Goal: Book appointment/travel/reservation

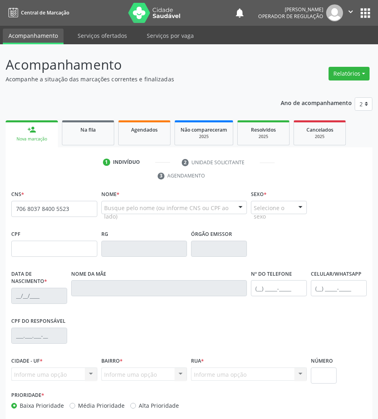
type input "706 8037 8400 5523"
type input "659.132.057-15"
type input "[DATE]"
type input "Cicera [PERSON_NAME]"
type input "[PHONE_NUMBER]"
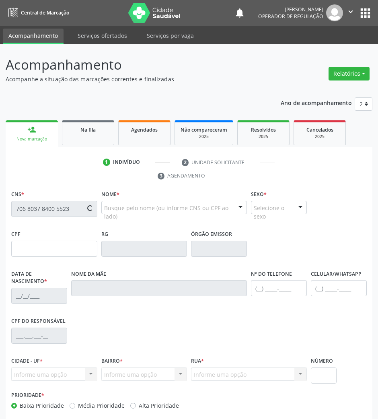
type input "[PHONE_NUMBER]"
type input "S/N"
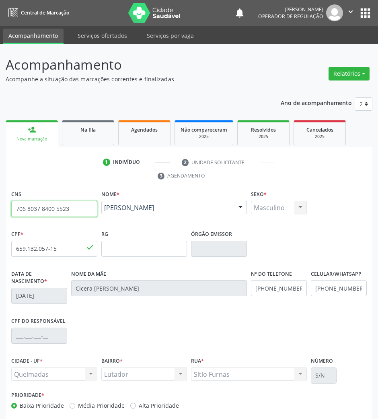
click at [23, 215] on input "706 8037 8400 5523" at bounding box center [54, 209] width 86 height 16
click at [83, 114] on div "Ano de acompanhamento 2025 2024 2023 2022 2021 person_add Nova marcação Na fila…" at bounding box center [189, 272] width 367 height 360
click at [86, 129] on span "Na fila" at bounding box center [87, 129] width 15 height 7
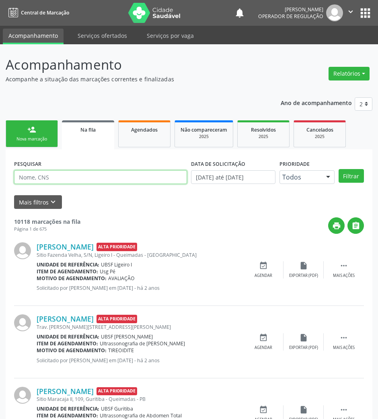
click at [66, 182] on input "text" at bounding box center [100, 177] width 173 height 14
type input "702100754280799"
click at [339, 169] on button "Filtrar" at bounding box center [351, 176] width 25 height 14
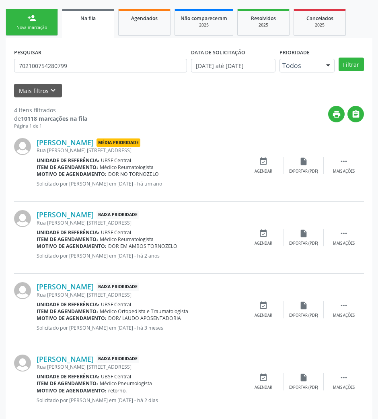
scroll to position [124, 0]
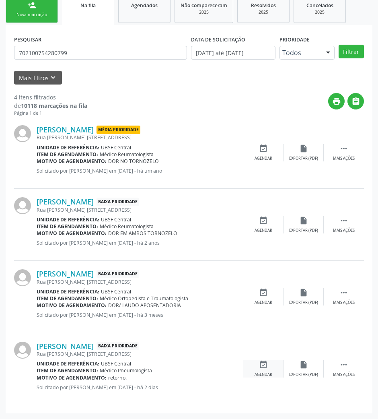
click at [269, 365] on div "event_available Agendar" at bounding box center [263, 368] width 40 height 17
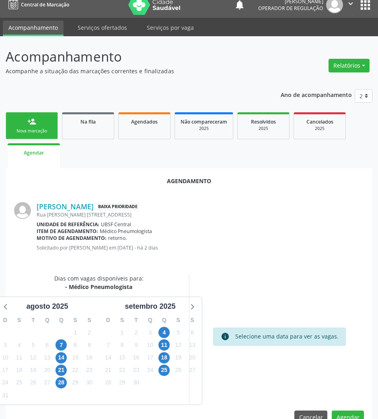
scroll to position [27, 0]
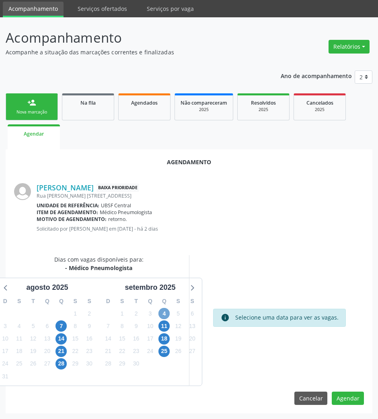
click at [163, 314] on span "4" at bounding box center [164, 313] width 11 height 11
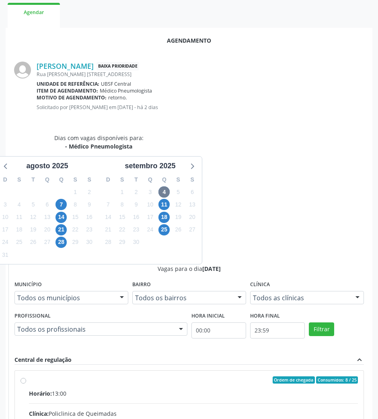
click at [26, 376] on input "Ordem de chegada Consumidos: 8 / 25 Horário: 13:00 Clínica: Policlinica de Quei…" at bounding box center [24, 379] width 6 height 7
radio input "true"
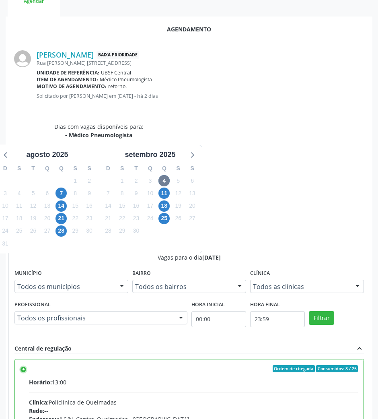
scroll to position [162, 0]
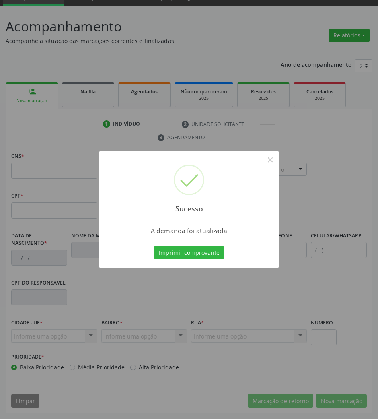
scroll to position [39, 0]
click at [181, 258] on button "Imprimir comprovante" at bounding box center [189, 253] width 70 height 14
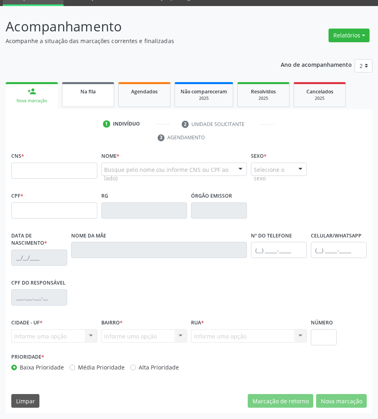
click at [97, 93] on div "Na fila" at bounding box center [88, 91] width 40 height 8
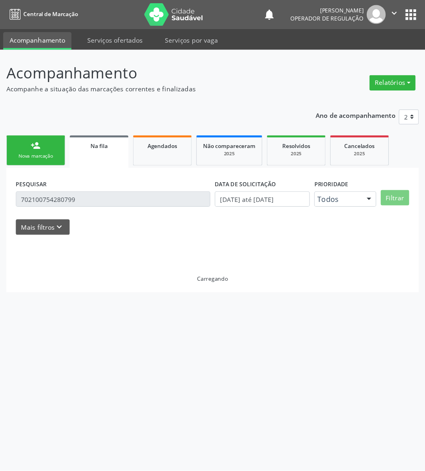
scroll to position [0, 0]
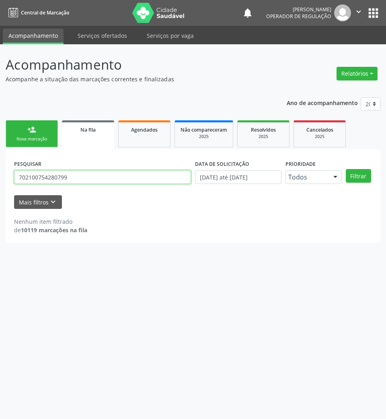
click at [55, 175] on input "702100754280799" at bounding box center [102, 177] width 177 height 14
type input "705001461899651"
click at [346, 169] on button "Filtrar" at bounding box center [358, 176] width 25 height 14
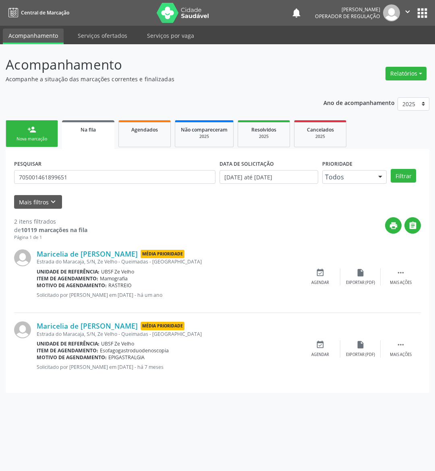
click at [309, 343] on div "event_available Agendar" at bounding box center [320, 348] width 40 height 17
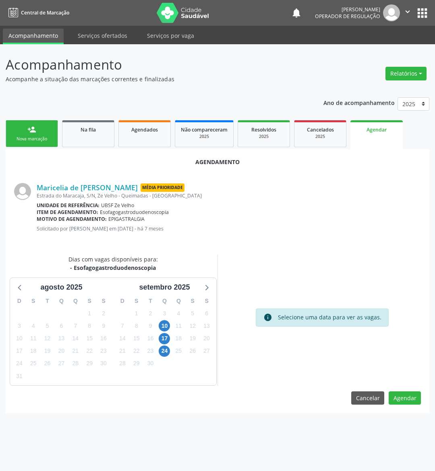
click at [171, 324] on div "11" at bounding box center [178, 326] width 14 height 12
click at [167, 324] on span "10" at bounding box center [164, 325] width 11 height 11
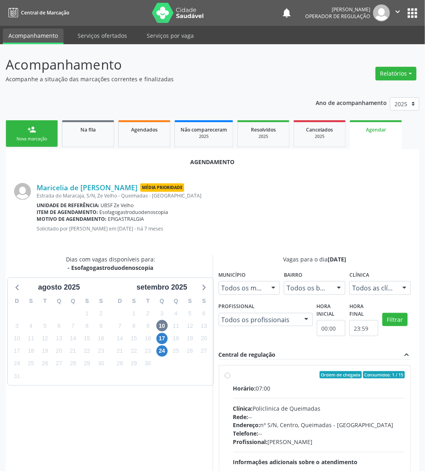
click at [290, 384] on div "Horário: 07:00" at bounding box center [319, 388] width 172 height 8
click at [231, 379] on input "Ordem de chegada Consumidos: 1 / 15 Horário: 07:00 Clínica: Policlinica de Quei…" at bounding box center [228, 374] width 6 height 7
radio input "true"
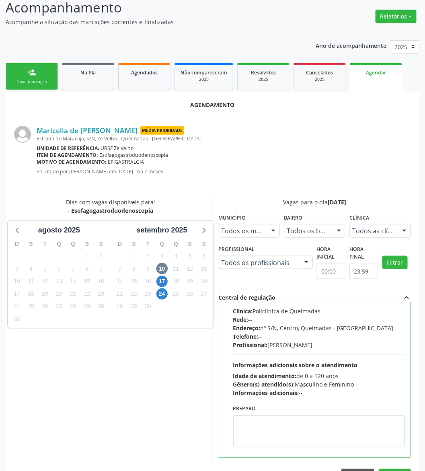
scroll to position [82, 0]
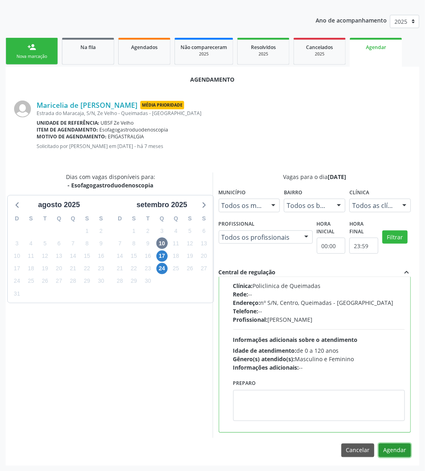
click at [378, 418] on button "Agendar" at bounding box center [395, 451] width 32 height 14
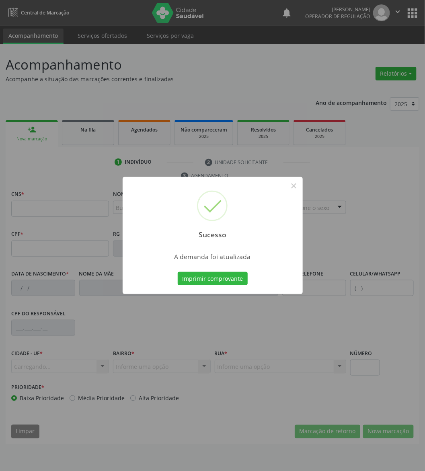
scroll to position [0, 0]
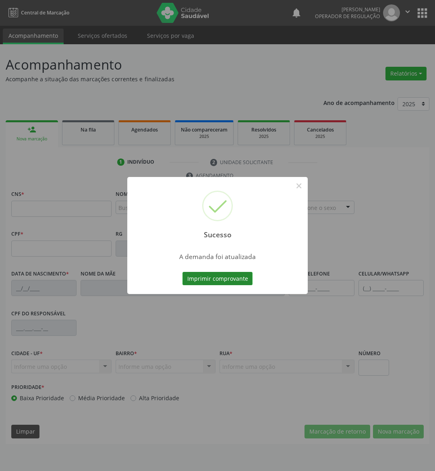
click at [227, 275] on button "Imprimir comprovante" at bounding box center [217, 279] width 70 height 14
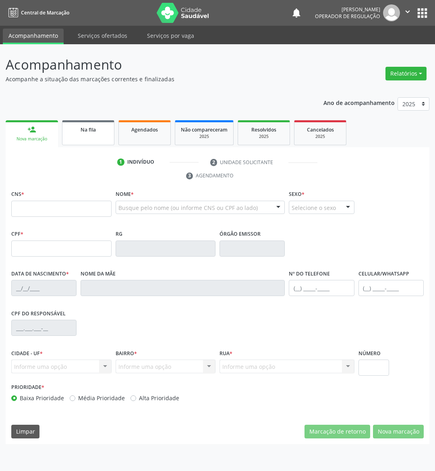
click at [93, 126] on span "Na fila" at bounding box center [87, 129] width 15 height 7
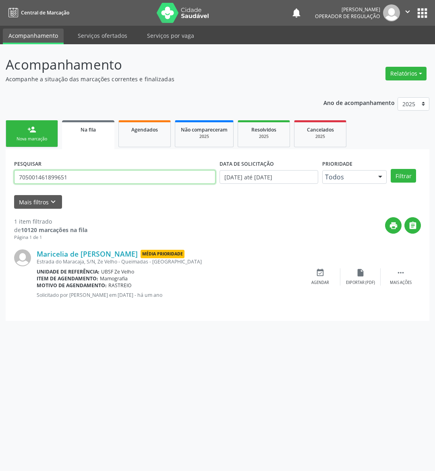
click at [25, 180] on input "705001461899651" at bounding box center [114, 177] width 201 height 14
click at [24, 180] on input "705001461899651" at bounding box center [114, 177] width 201 height 14
type input "[PERSON_NAME]"
click at [378, 169] on button "Filtrar" at bounding box center [402, 176] width 25 height 14
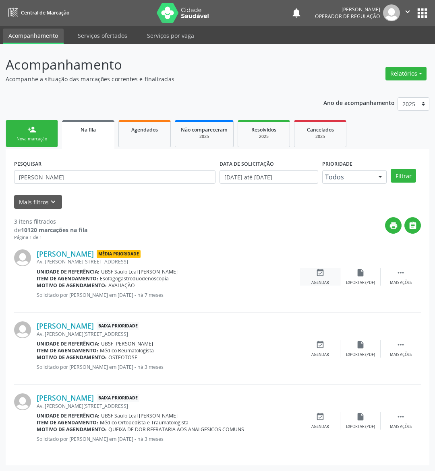
click at [320, 268] on icon "event_available" at bounding box center [319, 272] width 9 height 9
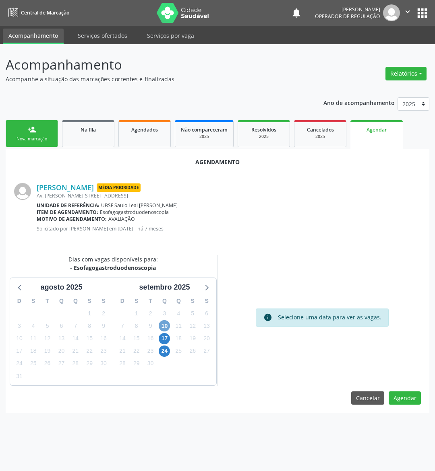
click at [166, 325] on span "10" at bounding box center [164, 325] width 11 height 11
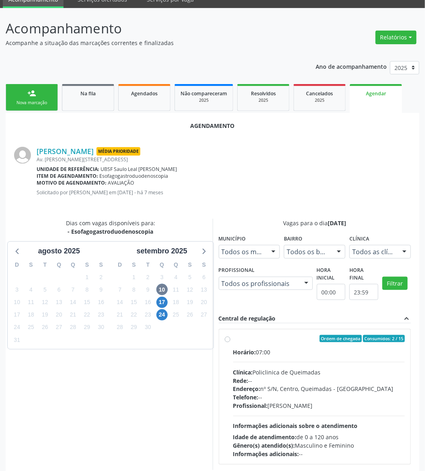
scroll to position [69, 0]
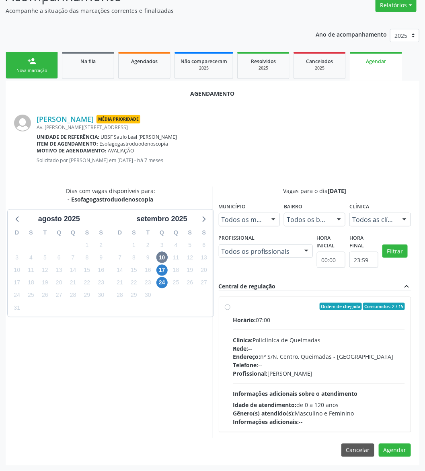
drag, startPoint x: 307, startPoint y: 321, endPoint x: 282, endPoint y: 326, distance: 24.7
click at [307, 321] on div "Horário: 07:00" at bounding box center [319, 320] width 172 height 8
click at [231, 310] on input "Ordem de chegada Consumidos: 2 / 15 Horário: 07:00 Clínica: Policlinica de Quei…" at bounding box center [228, 306] width 6 height 7
radio input "true"
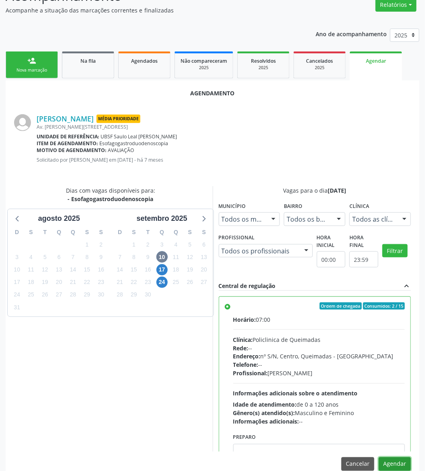
click at [378, 418] on button "Agendar" at bounding box center [395, 464] width 32 height 14
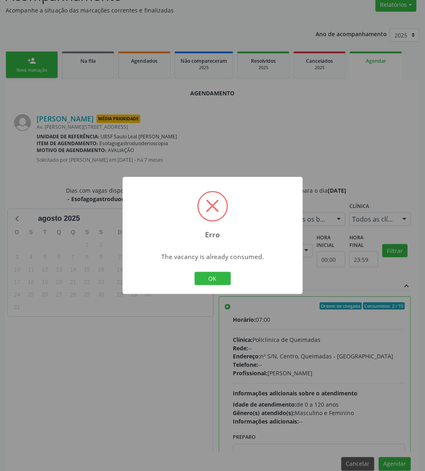
click at [147, 251] on div "The vacancy is already consumed." at bounding box center [213, 254] width 180 height 17
click at [224, 280] on button "OK" at bounding box center [213, 279] width 36 height 14
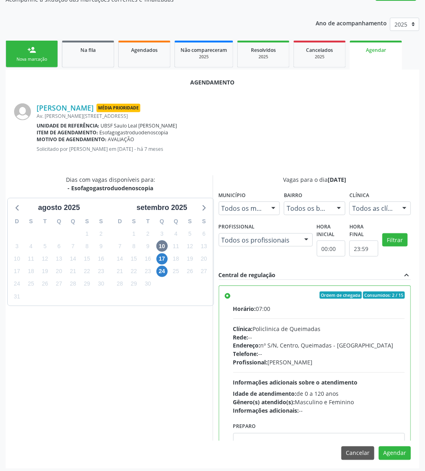
scroll to position [82, 0]
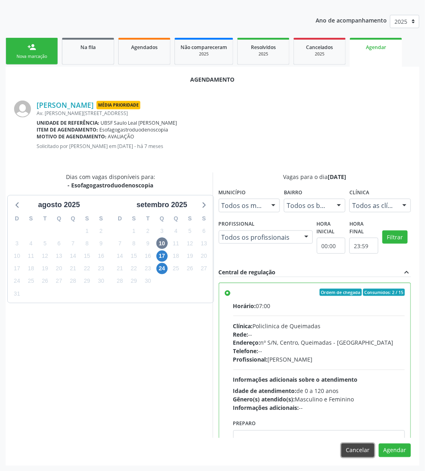
click at [369, 418] on button "Cancelar" at bounding box center [358, 451] width 33 height 14
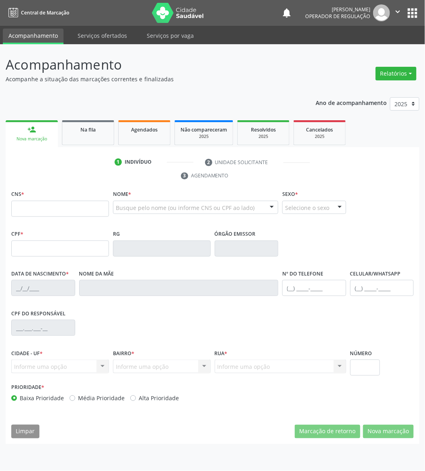
scroll to position [0, 0]
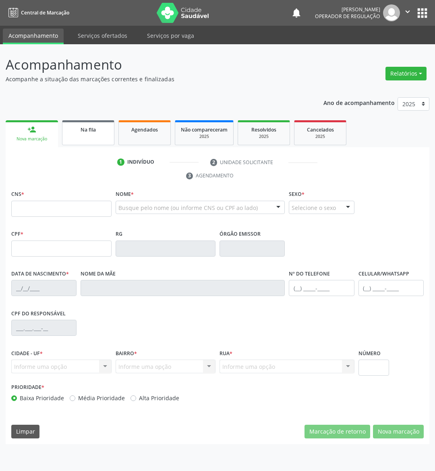
click at [112, 140] on link "Na fila" at bounding box center [88, 132] width 52 height 25
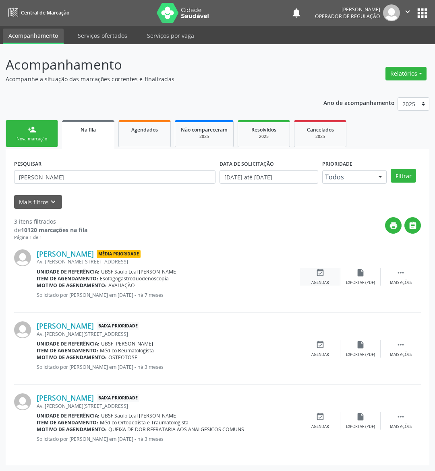
click at [311, 278] on div "event_available Agendar" at bounding box center [320, 276] width 40 height 17
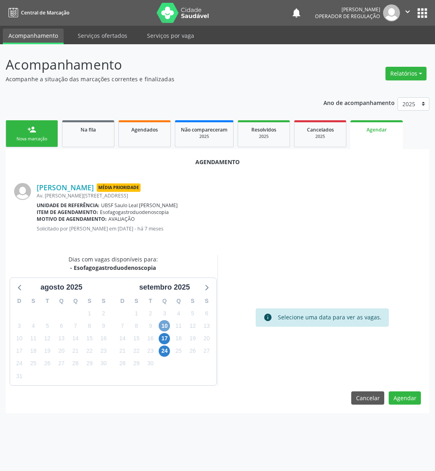
click at [159, 322] on span "10" at bounding box center [164, 325] width 11 height 11
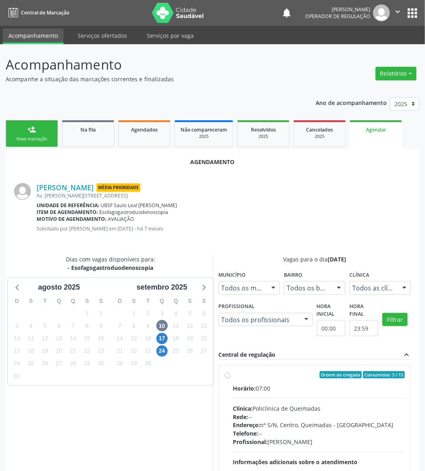
click at [318, 390] on div "Horário: 07:00" at bounding box center [319, 388] width 172 height 8
click at [231, 379] on input "Ordem de chegada Consumidos: 3 / 15 Horário: 07:00 Clínica: Policlinica de Quei…" at bounding box center [228, 374] width 6 height 7
radio input "true"
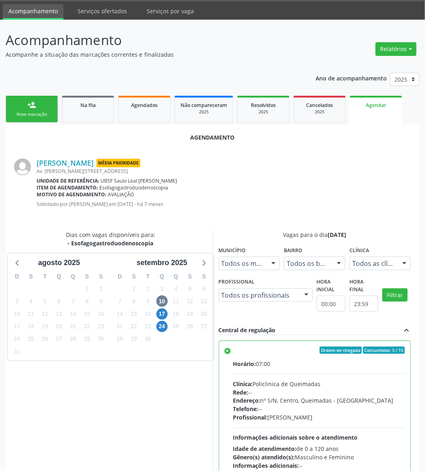
scroll to position [82, 0]
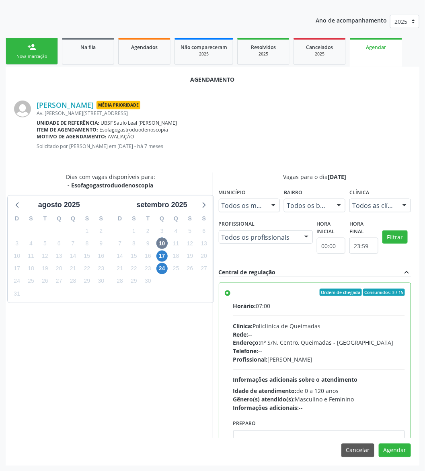
click at [378, 418] on div "Agendamento [PERSON_NAME] Média Prioridade Av. [PERSON_NAME][STREET_ADDRESS] Un…" at bounding box center [213, 266] width 414 height 399
click at [378, 418] on button "Agendar" at bounding box center [395, 451] width 32 height 14
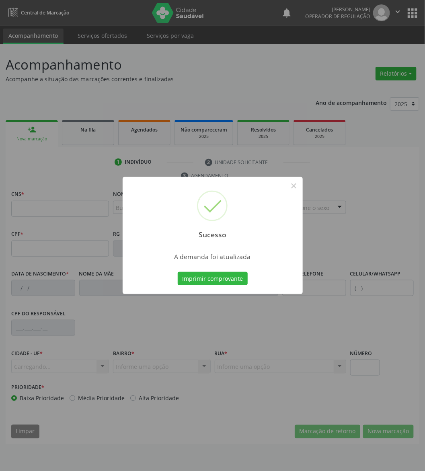
scroll to position [0, 0]
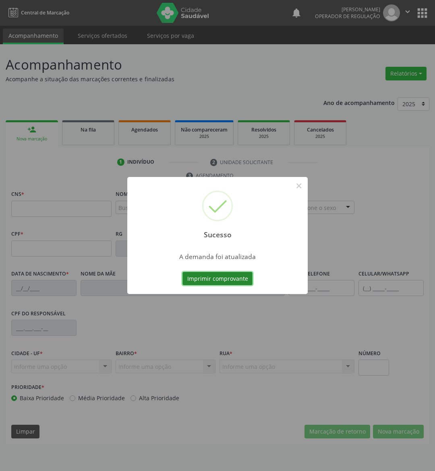
click at [221, 283] on button "Imprimir comprovante" at bounding box center [217, 279] width 70 height 14
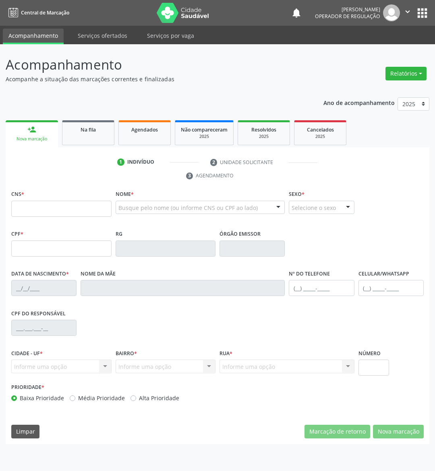
click at [96, 130] on div "Na fila" at bounding box center [88, 129] width 40 height 8
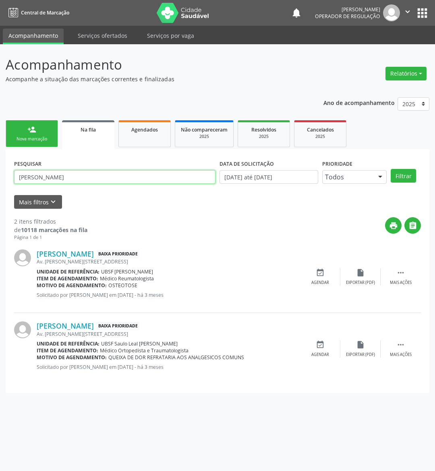
click at [103, 182] on input "[PERSON_NAME]" at bounding box center [114, 177] width 201 height 14
click at [101, 177] on input "[PERSON_NAME]" at bounding box center [114, 177] width 201 height 14
type input "M"
type input "702106752897697"
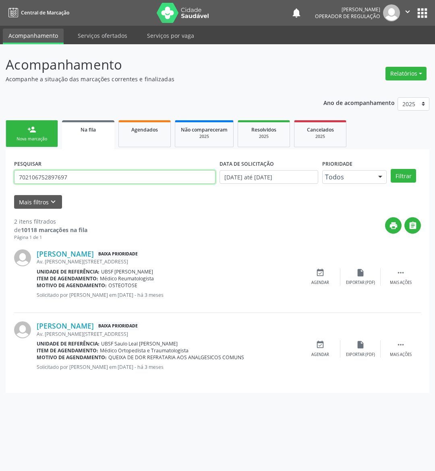
click at [378, 169] on button "Filtrar" at bounding box center [402, 176] width 25 height 14
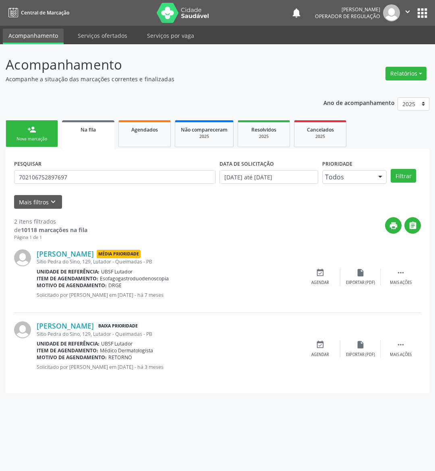
click at [319, 270] on icon "event_available" at bounding box center [319, 272] width 9 height 9
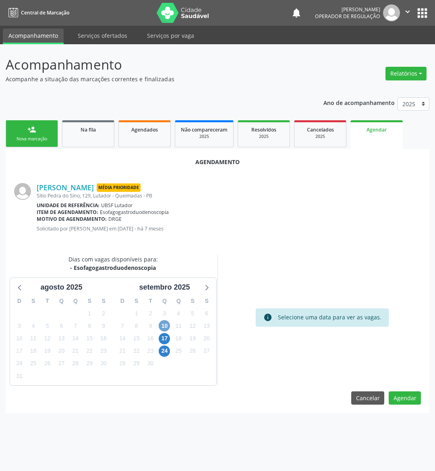
click at [167, 321] on span "10" at bounding box center [164, 325] width 11 height 11
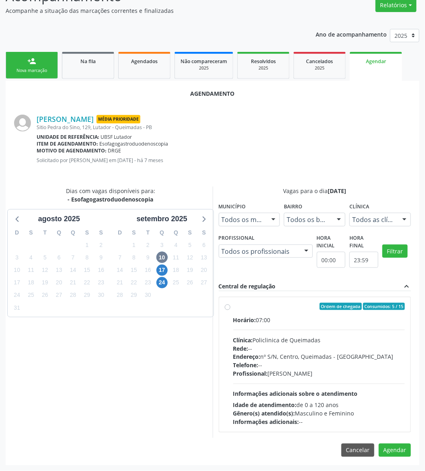
click at [243, 356] on span "Endereço:" at bounding box center [246, 357] width 27 height 8
click at [231, 310] on input "Ordem de chegada Consumidos: 5 / 15 Horário: 07:00 Clínica: Policlinica de Quei…" at bounding box center [228, 306] width 6 height 7
radio input "true"
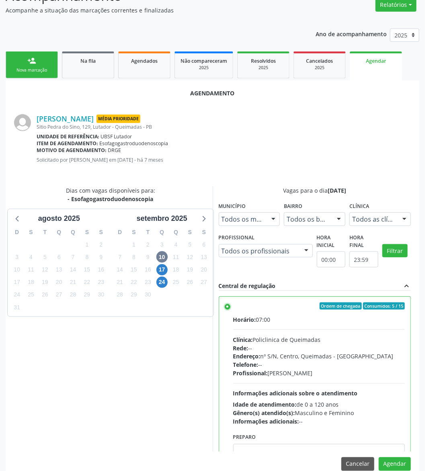
scroll to position [82, 0]
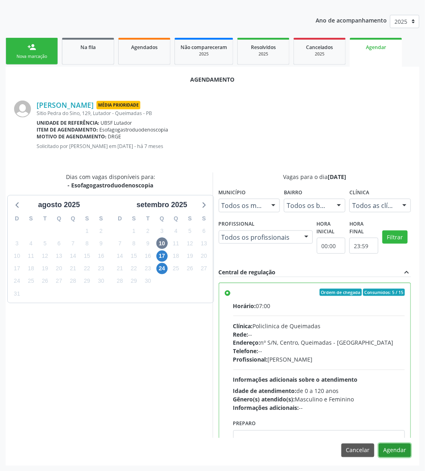
click at [378, 418] on button "Agendar" at bounding box center [395, 451] width 32 height 14
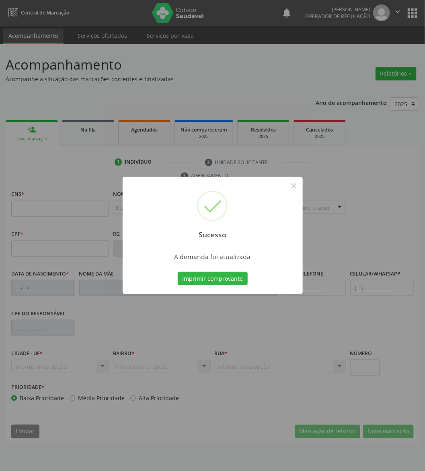
scroll to position [0, 0]
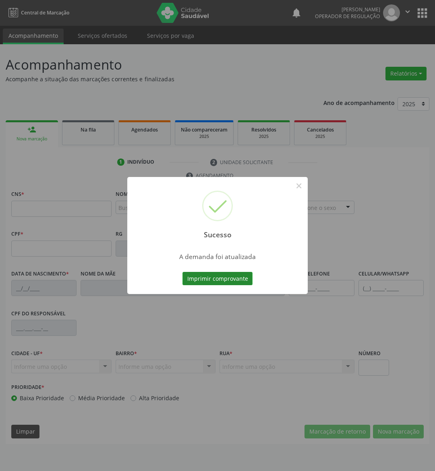
click at [235, 276] on button "Imprimir comprovante" at bounding box center [217, 279] width 70 height 14
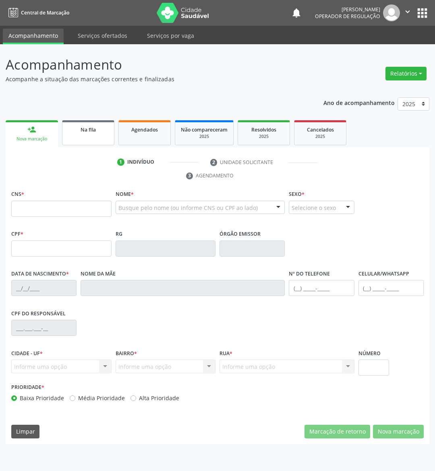
click at [107, 138] on link "Na fila" at bounding box center [88, 132] width 52 height 25
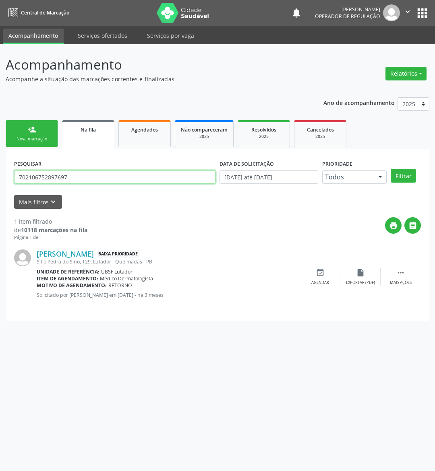
click at [60, 173] on input "702106752897697" at bounding box center [114, 177] width 201 height 14
type input "[PERSON_NAME]"
click at [378, 169] on button "Filtrar" at bounding box center [402, 176] width 25 height 14
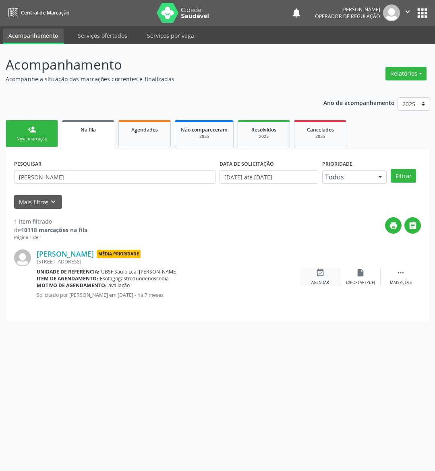
click at [309, 272] on div "event_available Agendar" at bounding box center [320, 276] width 40 height 17
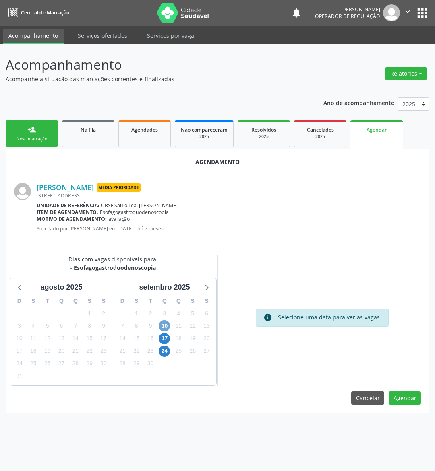
click at [168, 326] on span "10" at bounding box center [164, 325] width 11 height 11
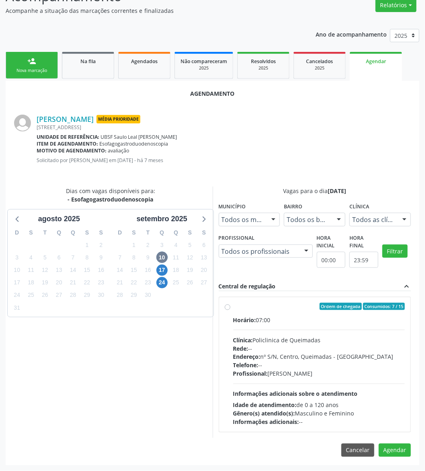
click at [252, 331] on div "Horário: 07:00 Clínica: Policlinica de Queimadas Rede: -- Endereço: nº S/N, Cen…" at bounding box center [319, 371] width 172 height 111
click at [231, 310] on input "Ordem de chegada Consumidos: 7 / 15 Horário: 07:00 Clínica: Policlinica de Quei…" at bounding box center [228, 306] width 6 height 7
radio input "true"
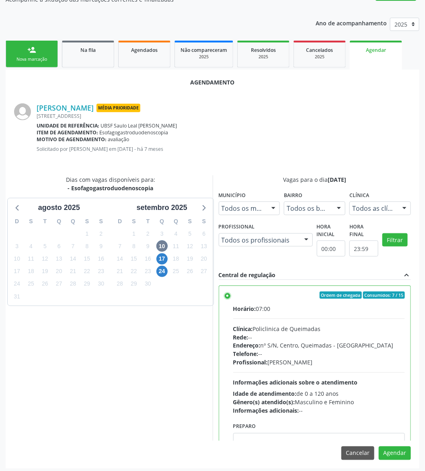
scroll to position [82, 0]
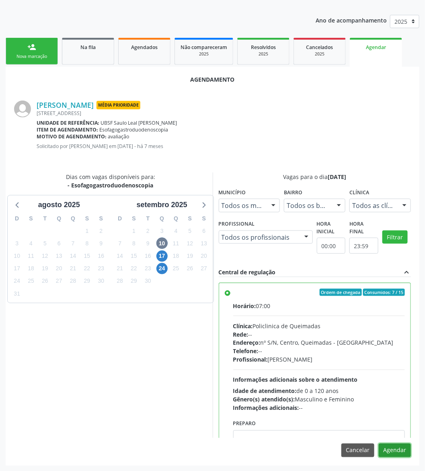
click at [378, 418] on button "Agendar" at bounding box center [395, 451] width 32 height 14
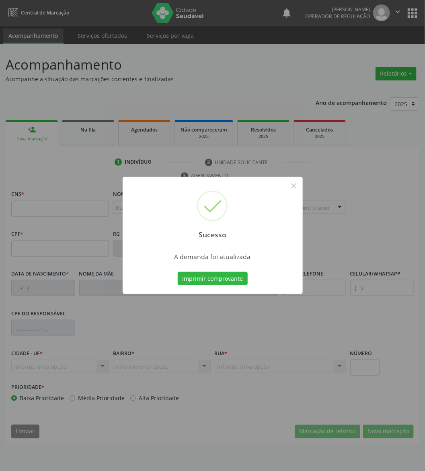
scroll to position [0, 0]
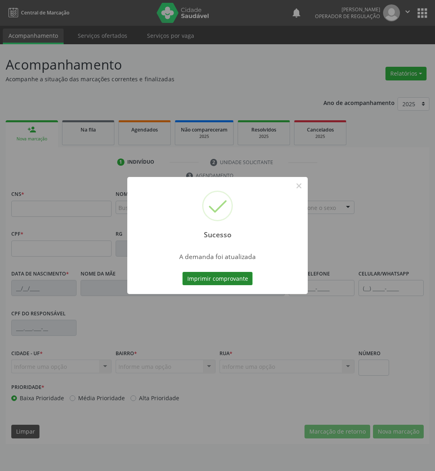
click at [218, 278] on button "Imprimir comprovante" at bounding box center [217, 279] width 70 height 14
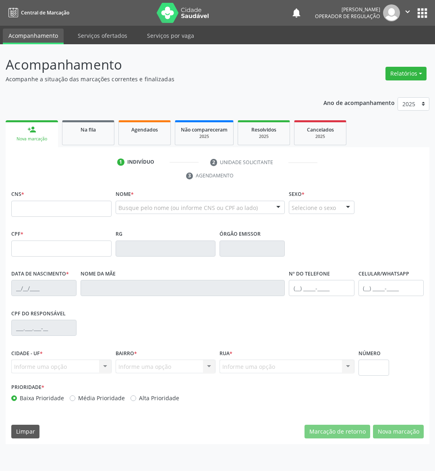
drag, startPoint x: 86, startPoint y: 136, endPoint x: 40, endPoint y: 127, distance: 47.1
click at [86, 136] on link "Na fila" at bounding box center [88, 132] width 52 height 25
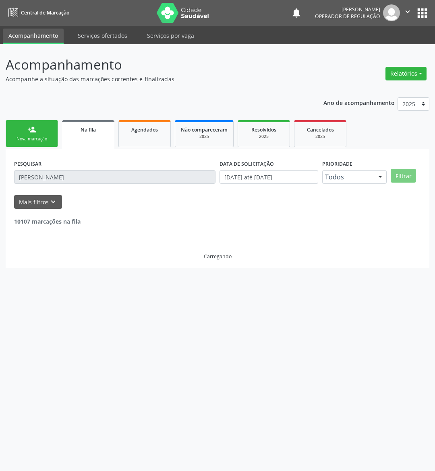
click at [87, 167] on div "PESQUISAR [PERSON_NAME]" at bounding box center [114, 173] width 205 height 31
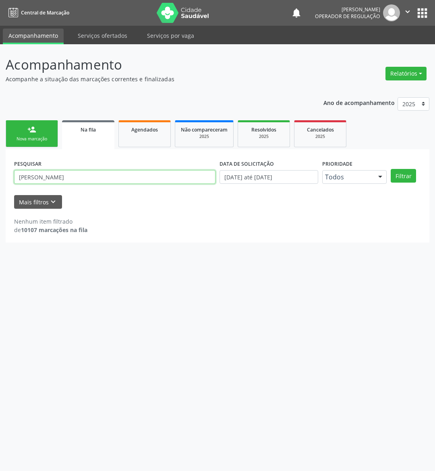
click at [108, 182] on input "[PERSON_NAME]" at bounding box center [114, 177] width 201 height 14
type input "700102816228790"
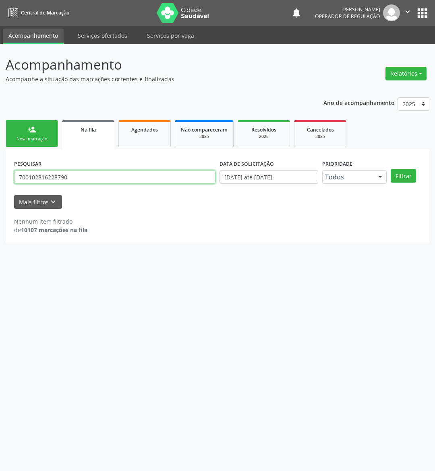
click at [378, 169] on button "Filtrar" at bounding box center [402, 176] width 25 height 14
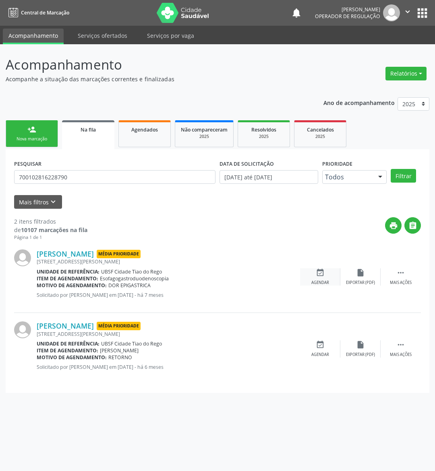
click at [319, 270] on icon "event_available" at bounding box center [319, 272] width 9 height 9
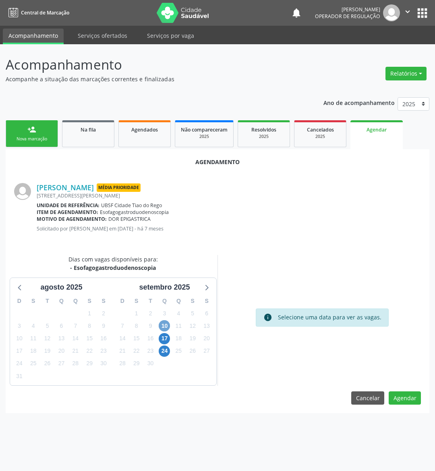
click at [164, 321] on span "10" at bounding box center [164, 325] width 11 height 11
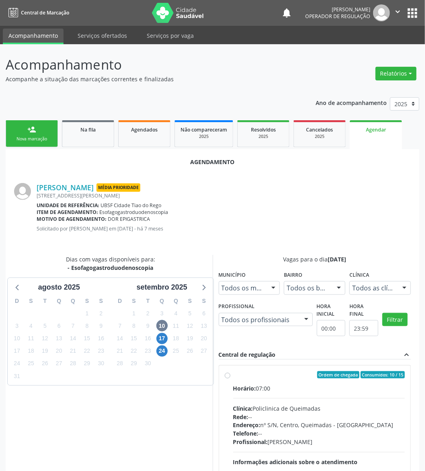
click at [324, 390] on div "Horário: 07:00" at bounding box center [319, 388] width 172 height 8
click at [231, 379] on input "Ordem de chegada Consumidos: 10 / 15 Horário: 07:00 Clínica: Policlinica de Que…" at bounding box center [228, 374] width 6 height 7
radio input "true"
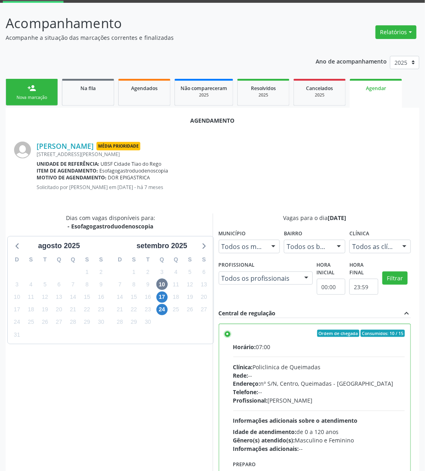
scroll to position [82, 0]
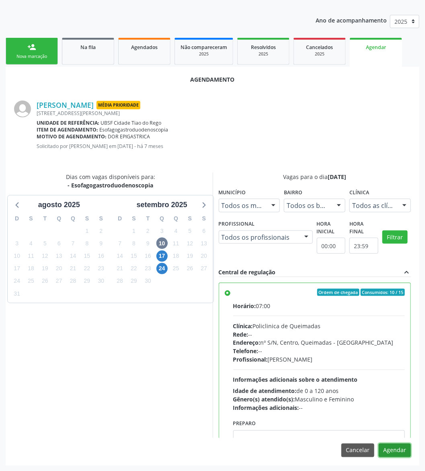
click at [378, 418] on button "Agendar" at bounding box center [395, 451] width 32 height 14
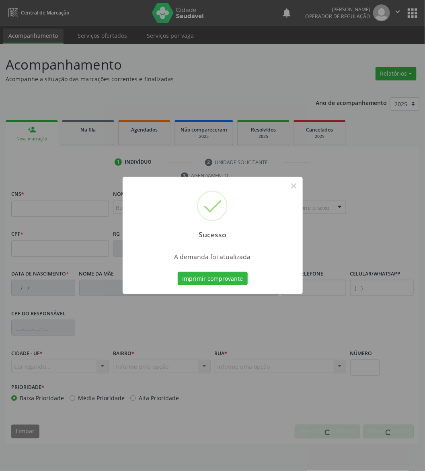
scroll to position [0, 0]
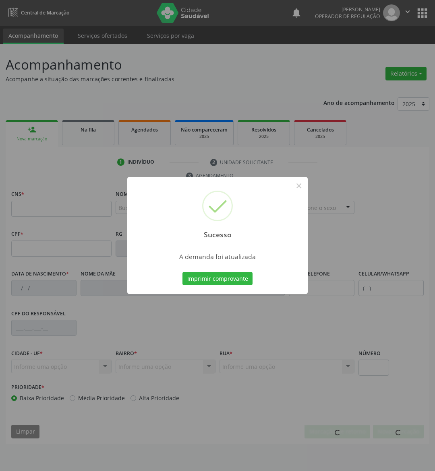
click at [182, 272] on button "Imprimir comprovante" at bounding box center [217, 279] width 70 height 14
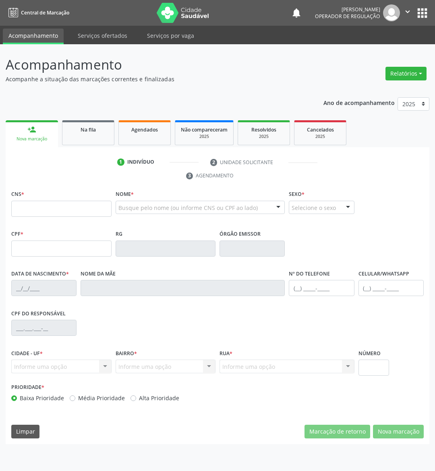
click at [92, 146] on ul "person_add Nova marcação Na fila Agendados Não compareceram 2025 Resolvidos 202…" at bounding box center [217, 132] width 423 height 29
click at [87, 138] on link "Na fila" at bounding box center [88, 132] width 52 height 25
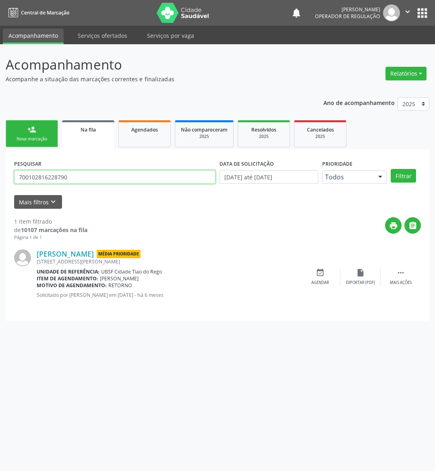
click at [79, 173] on input "700102816228790" at bounding box center [114, 177] width 201 height 14
click at [54, 181] on input "700102816228790" at bounding box center [114, 177] width 201 height 14
type input "700001751882602"
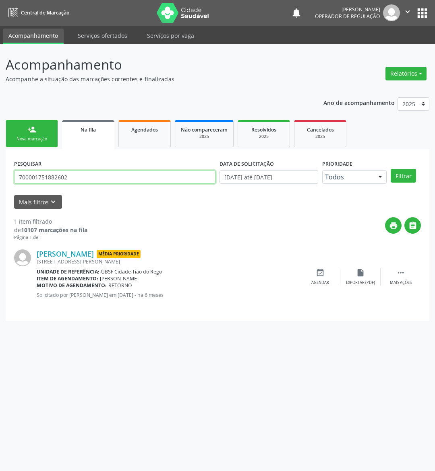
click at [378, 169] on button "Filtrar" at bounding box center [402, 176] width 25 height 14
click at [319, 272] on icon "event_available" at bounding box center [319, 272] width 9 height 9
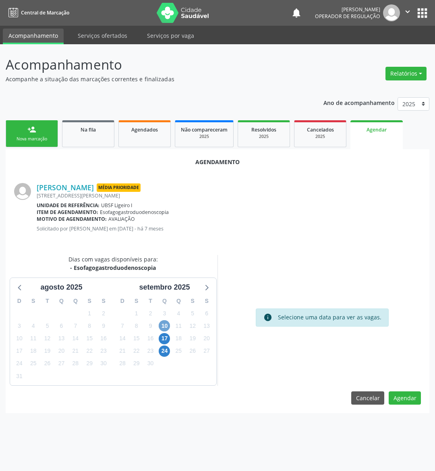
click at [161, 323] on span "10" at bounding box center [164, 325] width 11 height 11
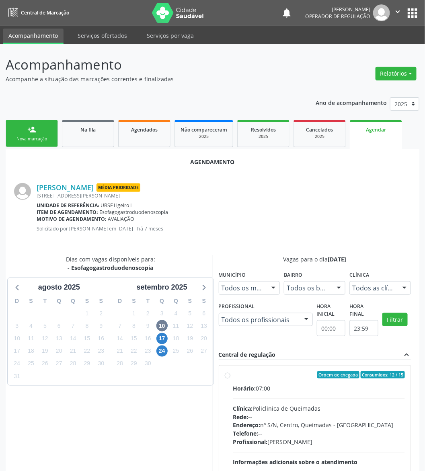
drag, startPoint x: 297, startPoint y: 390, endPoint x: 159, endPoint y: 387, distance: 138.9
click at [297, 390] on div "Horário: 07:00" at bounding box center [319, 388] width 172 height 8
click at [231, 379] on input "Ordem de chegada Consumidos: 12 / 15 Horário: 07:00 Clínica: Policlinica de Que…" at bounding box center [228, 374] width 6 height 7
radio input "true"
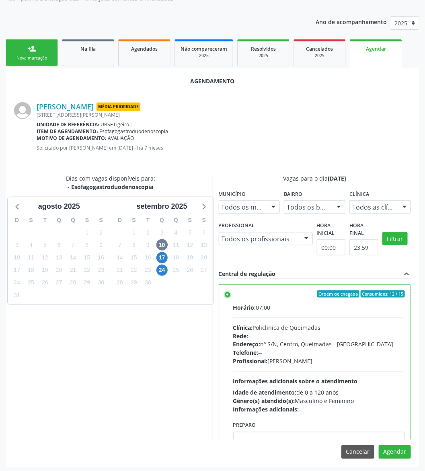
scroll to position [82, 0]
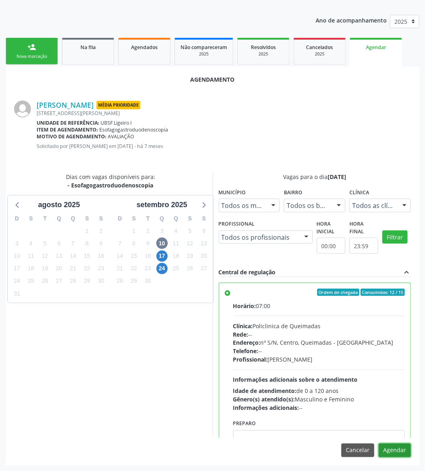
click at [378, 418] on button "Agendar" at bounding box center [395, 451] width 32 height 14
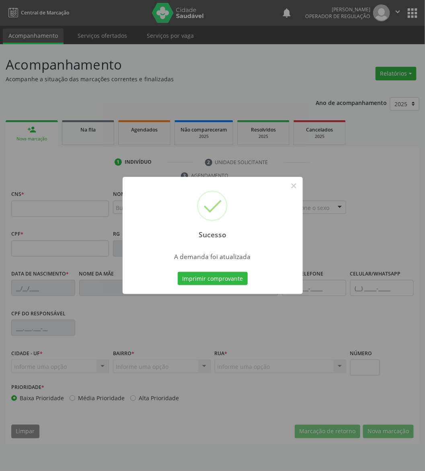
scroll to position [0, 0]
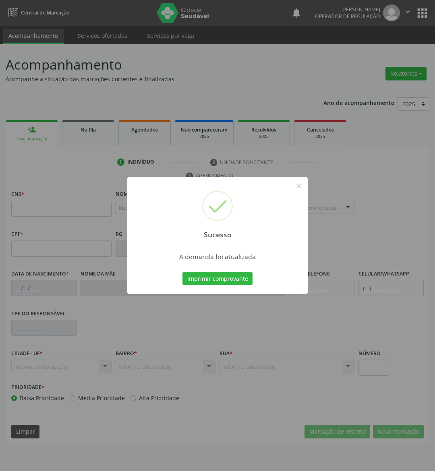
click at [182, 272] on button "Imprimir comprovante" at bounding box center [217, 279] width 70 height 14
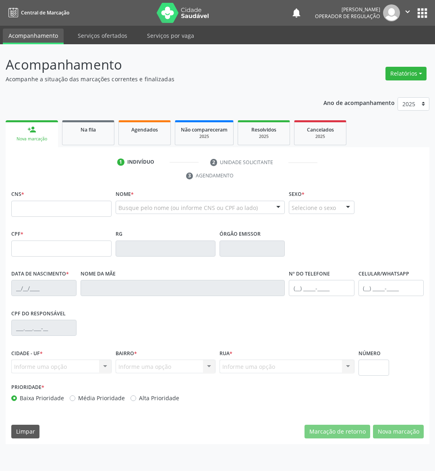
drag, startPoint x: 73, startPoint y: 161, endPoint x: 76, endPoint y: 151, distance: 10.6
click at [74, 156] on ul "1 Indivíduo 2 Unidade solicitante 3 Agendamento" at bounding box center [217, 169] width 423 height 27
click at [86, 138] on link "Na fila" at bounding box center [88, 132] width 52 height 25
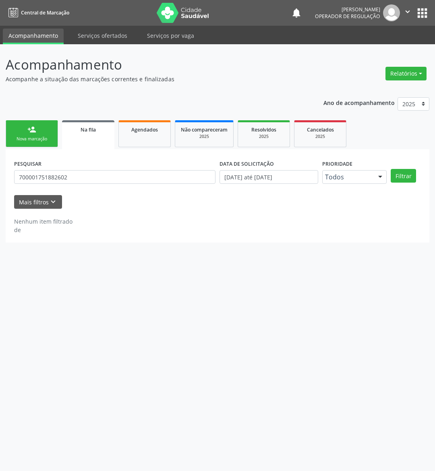
click at [127, 167] on div "PESQUISAR 700001751882602" at bounding box center [114, 173] width 205 height 31
click at [127, 174] on input "700001751882602" at bounding box center [114, 177] width 201 height 14
click at [378, 169] on button "Filtrar" at bounding box center [402, 176] width 25 height 14
click at [78, 178] on input "[PERSON_NAME]" at bounding box center [114, 177] width 201 height 14
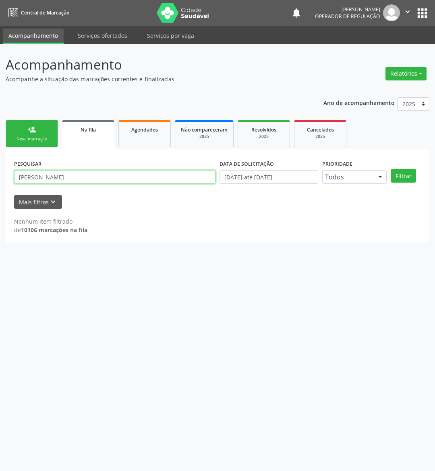
click at [78, 178] on input "[PERSON_NAME]" at bounding box center [114, 177] width 201 height 14
click at [71, 180] on input "[PERSON_NAME]" at bounding box center [114, 177] width 201 height 14
click at [378, 169] on button "Filtrar" at bounding box center [402, 176] width 25 height 14
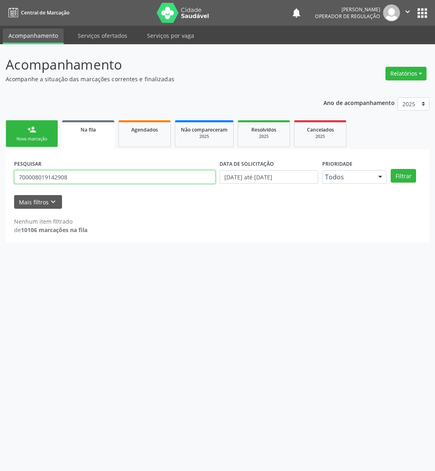
click at [70, 179] on input "700008019142908" at bounding box center [114, 177] width 201 height 14
type input "700008019142902"
click at [378, 169] on button "Filtrar" at bounding box center [402, 176] width 25 height 14
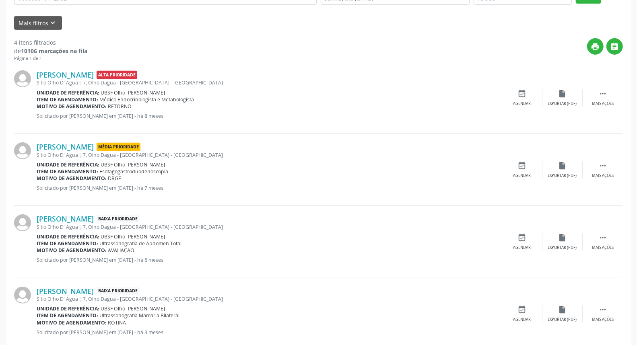
scroll to position [198, 0]
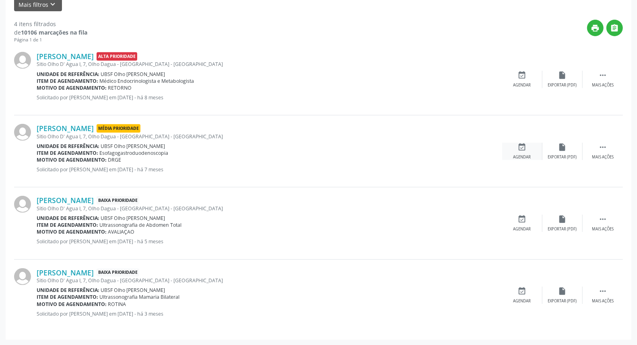
click at [378, 149] on div "event_available Agendar" at bounding box center [522, 151] width 40 height 17
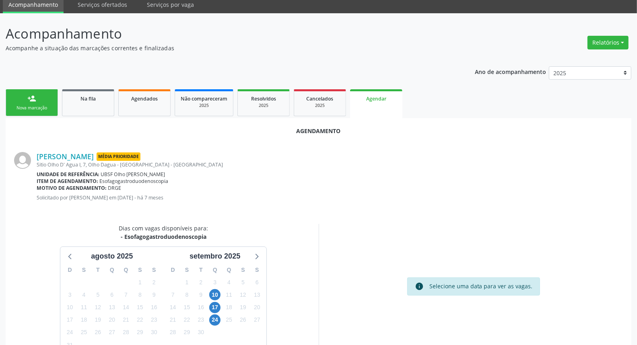
scroll to position [73, 0]
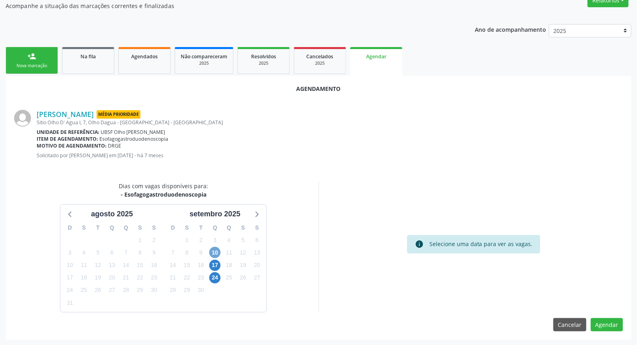
click at [211, 253] on span "10" at bounding box center [214, 252] width 11 height 11
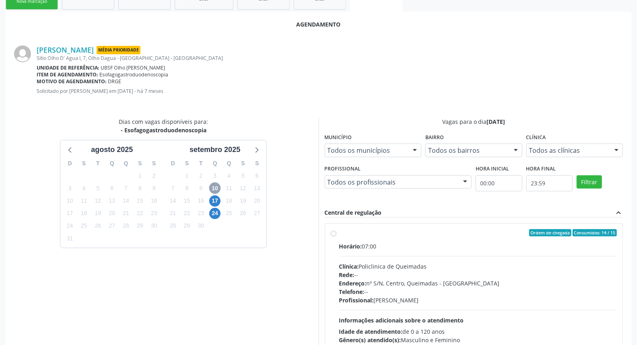
scroll to position [190, 0]
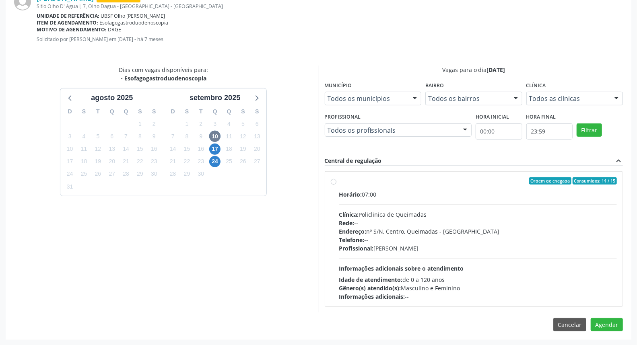
click at [378, 230] on div "Endereço: nº S/N, Centro, Queimadas - [GEOGRAPHIC_DATA]" at bounding box center [478, 231] width 278 height 8
click at [336, 185] on input "Ordem de chegada Consumidos: 14 / 15 Horário: 07:00 Clínica: Policlinica de Que…" at bounding box center [334, 180] width 6 height 7
radio input "true"
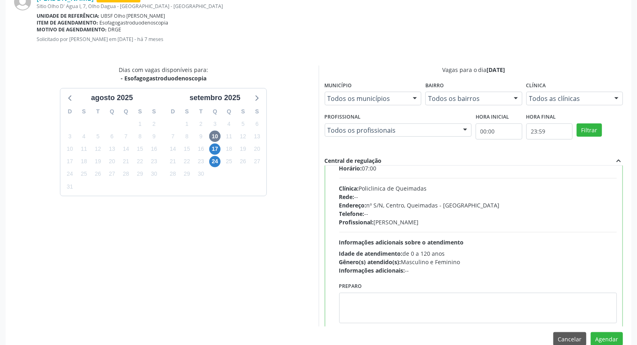
scroll to position [40, 0]
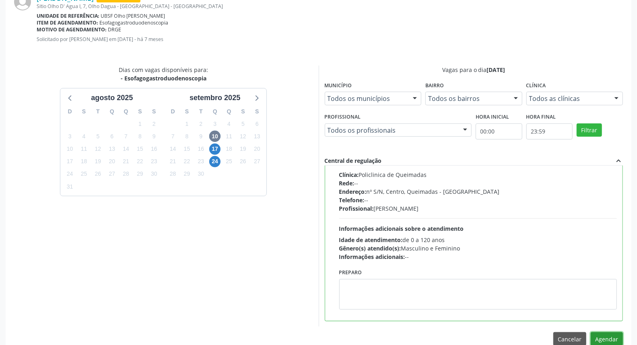
click at [378, 335] on button "Agendar" at bounding box center [607, 339] width 32 height 14
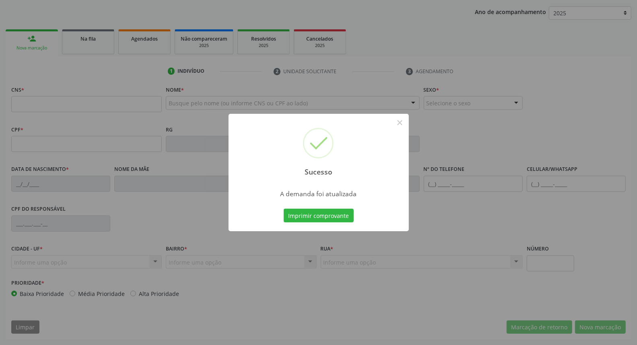
scroll to position [90, 0]
click at [284, 209] on button "Imprimir comprovante" at bounding box center [319, 216] width 70 height 14
